Goal: Check status: Check status

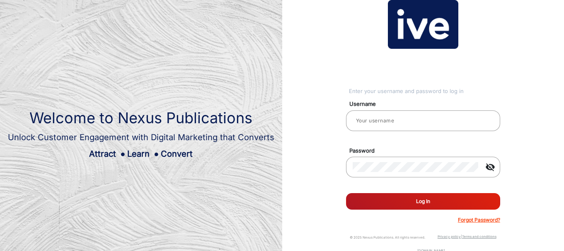
type input "CSTeam_Briefing Form"
click at [410, 206] on button "Log In" at bounding box center [423, 201] width 154 height 17
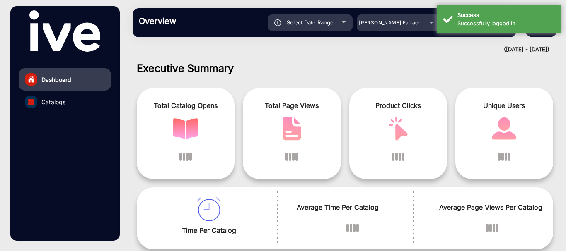
scroll to position [6, 0]
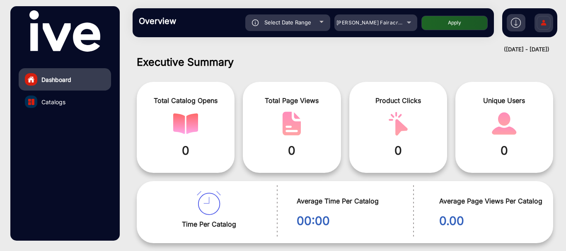
click at [543, 25] on img at bounding box center [543, 24] width 17 height 29
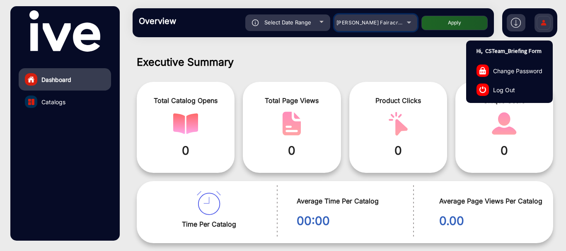
click at [405, 27] on div "Adams Fairacre Farms" at bounding box center [375, 23] width 83 height 10
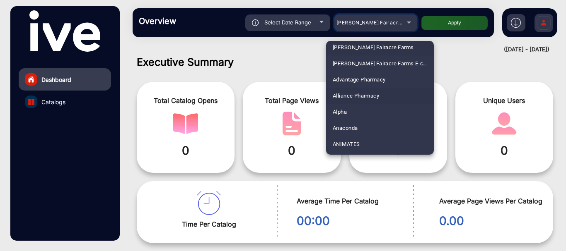
scroll to position [0, 0]
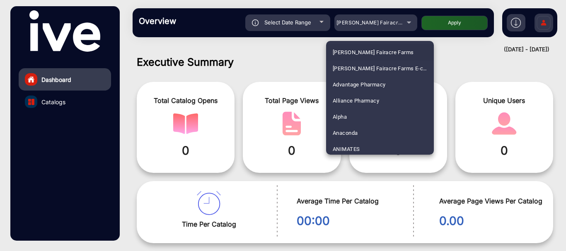
click at [376, 22] on div at bounding box center [283, 125] width 566 height 251
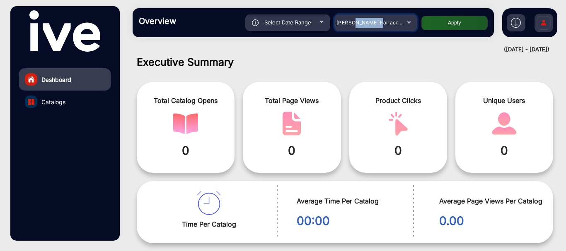
click at [376, 22] on span "Adams Fairacre Farms" at bounding box center [377, 22] width 82 height 6
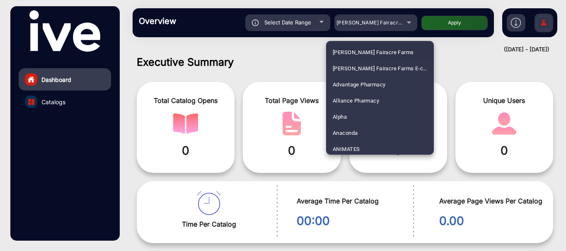
click at [376, 22] on div at bounding box center [283, 125] width 566 height 251
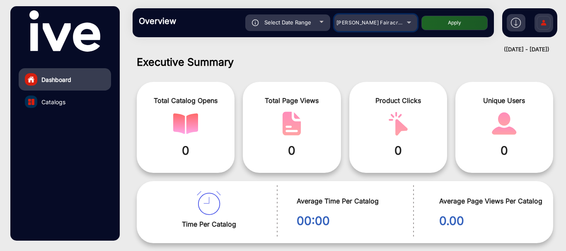
click at [376, 22] on span "Adams Fairacre Farms" at bounding box center [377, 22] width 82 height 6
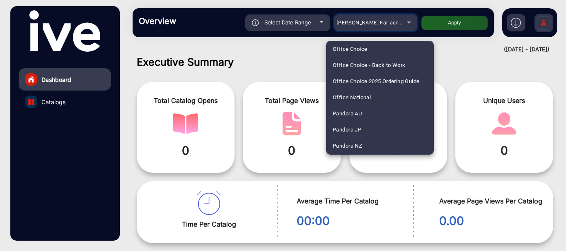
scroll to position [1668, 0]
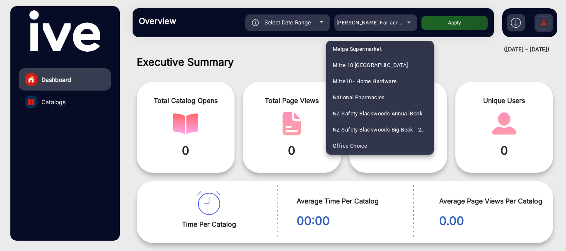
click at [375, 27] on div at bounding box center [283, 125] width 566 height 251
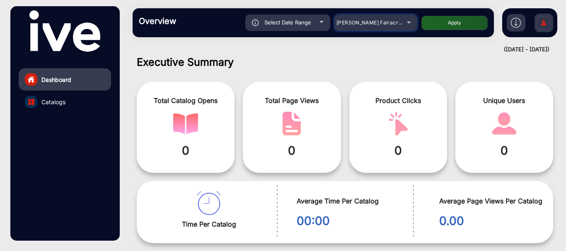
click at [375, 27] on div "Adams Fairacre Farms" at bounding box center [369, 23] width 66 height 10
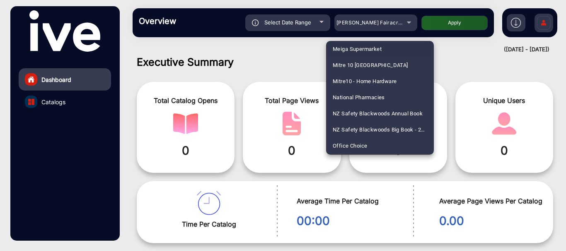
click at [388, 24] on div at bounding box center [283, 125] width 566 height 251
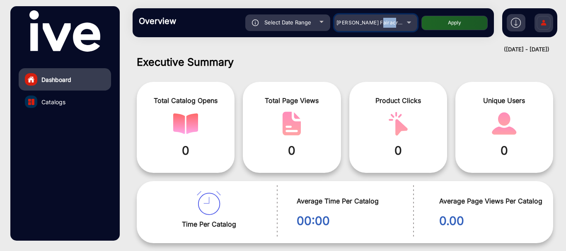
click at [388, 24] on span "Adams Fairacre Farms" at bounding box center [377, 22] width 82 height 6
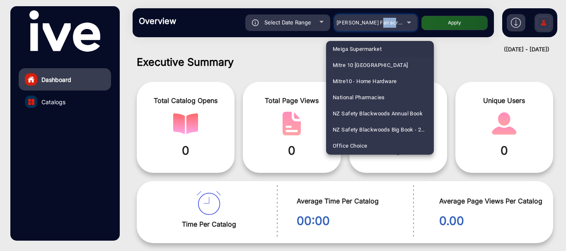
scroll to position [1474, 0]
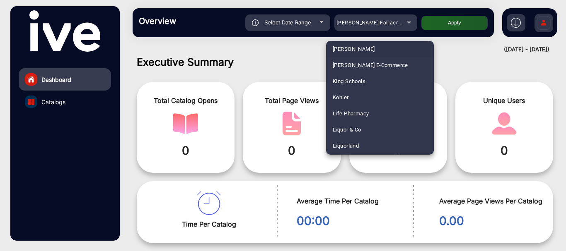
click at [388, 24] on div at bounding box center [283, 125] width 566 height 251
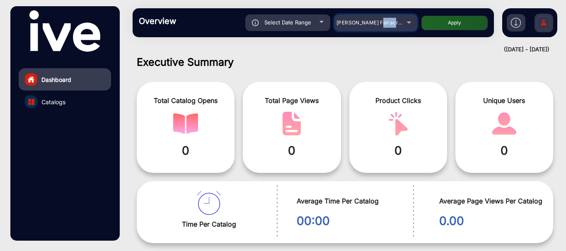
click at [388, 24] on span "Adams Fairacre Farms" at bounding box center [377, 22] width 82 height 6
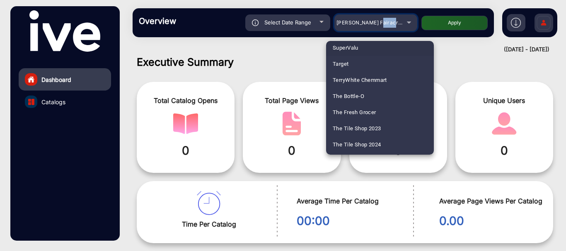
scroll to position [2421, 0]
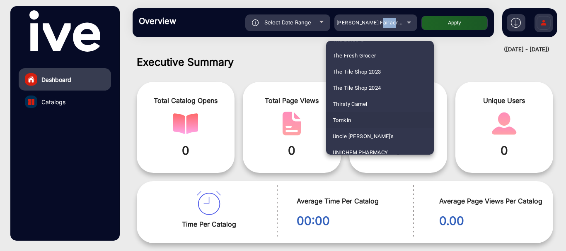
click at [345, 123] on span "Tomkin" at bounding box center [342, 120] width 18 height 16
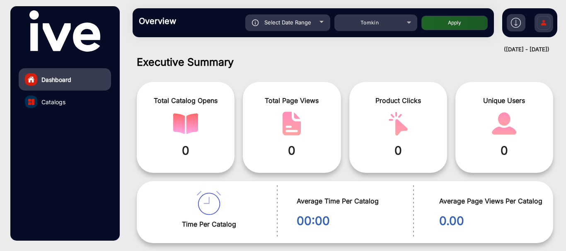
click at [317, 24] on div "Select Date Range" at bounding box center [287, 23] width 85 height 17
type input "9/24/2025"
type input "9/30/2025"
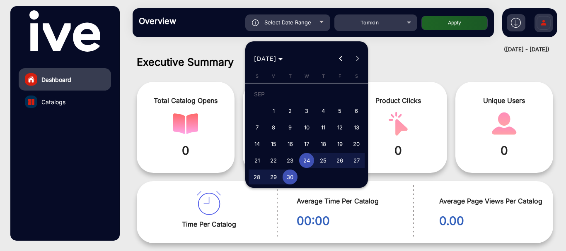
click at [271, 110] on span "1" at bounding box center [273, 111] width 15 height 15
type input "9/1/2025"
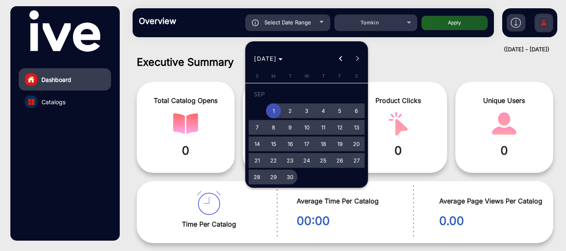
click at [288, 179] on span "30" at bounding box center [290, 177] width 15 height 15
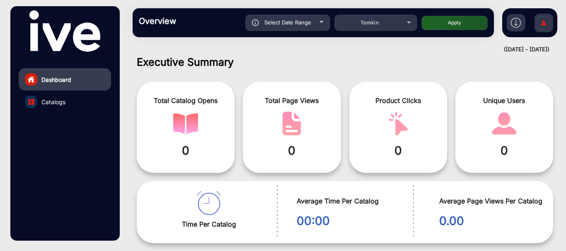
type input "9/30/2025"
click at [457, 21] on button "Apply" at bounding box center [454, 23] width 66 height 15
type input "9/1/2025"
type input "9/30/2025"
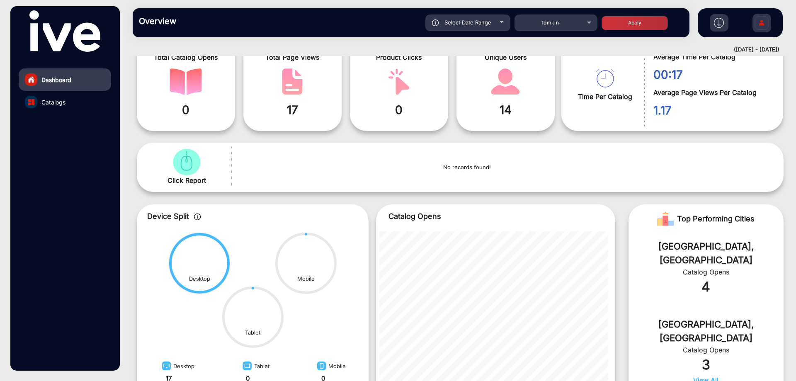
scroll to position [34, 0]
